Goal: Obtain resource: Obtain resource

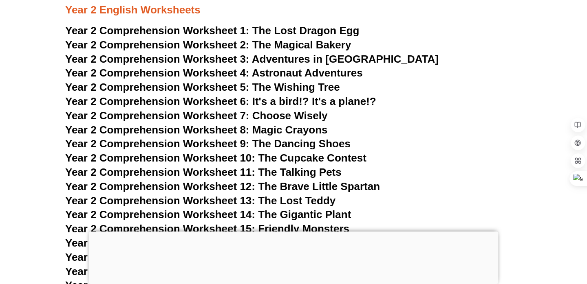
click at [288, 232] on div at bounding box center [293, 232] width 409 height 0
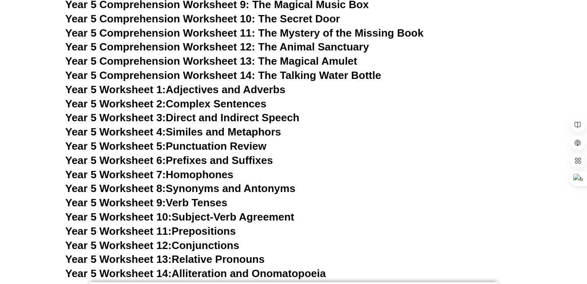
scroll to position [3989, 0]
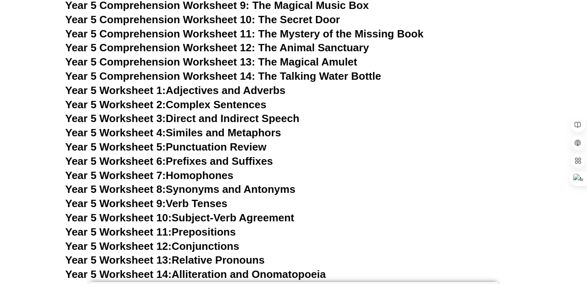
click at [304, 63] on span "Year 5 Comprehension Worksheet 13: The Magical Amulet" at bounding box center [211, 62] width 292 height 12
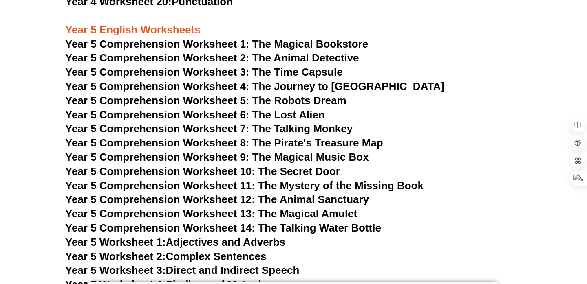
scroll to position [3837, 0]
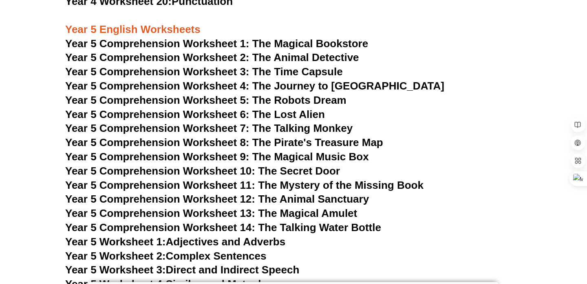
click at [358, 145] on span "Year 5 Comprehension Worksheet 8: The Pirate's Treasure Map" at bounding box center [224, 142] width 318 height 12
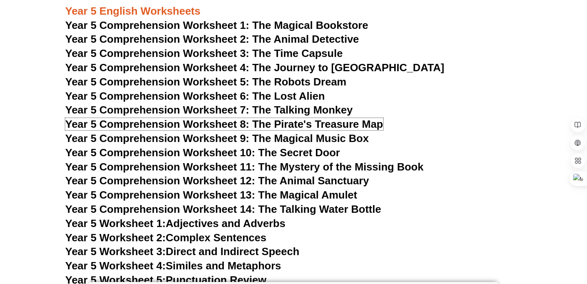
scroll to position [3856, 0]
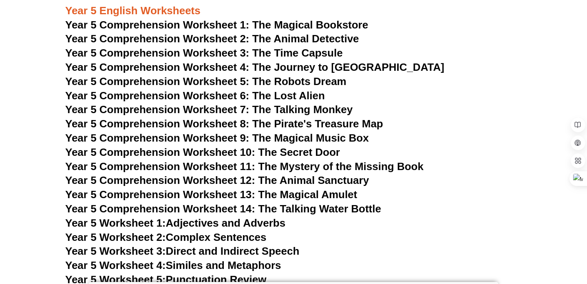
click at [403, 117] on h3 "Year 5 Comprehension Worksheet 8: The Pirate's Treasure Map" at bounding box center [293, 124] width 456 height 14
click at [319, 99] on span "Year 5 Comprehension Worksheet 6: The Lost Alien" at bounding box center [195, 96] width 260 height 12
click at [335, 80] on span "Year 5 Comprehension Worksheet 5: The Robots Dream" at bounding box center [205, 81] width 281 height 12
click at [358, 183] on span "Year 5 Comprehension Worksheet 12: The Animal Sanctuary" at bounding box center [217, 180] width 304 height 12
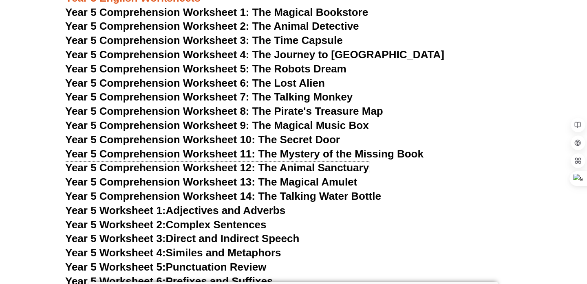
scroll to position [3849, 0]
